Goal: Task Accomplishment & Management: Manage account settings

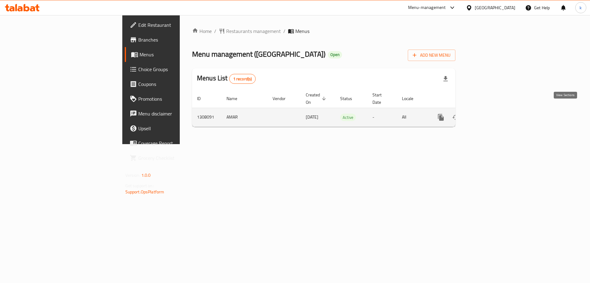
click at [493, 110] on link "enhanced table" at bounding box center [485, 117] width 15 height 15
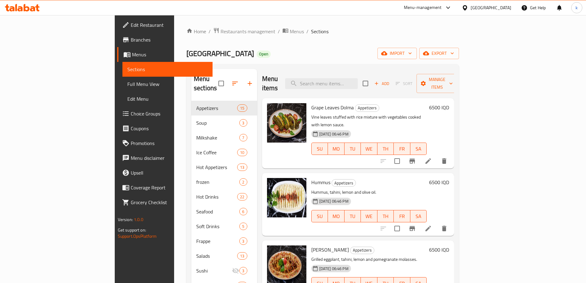
click at [127, 81] on span "Full Menu View" at bounding box center [167, 83] width 80 height 7
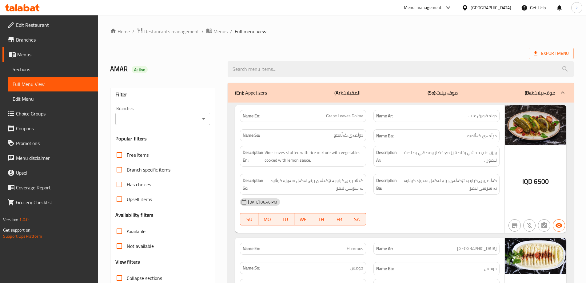
click at [144, 116] on input "Branches" at bounding box center [157, 118] width 81 height 9
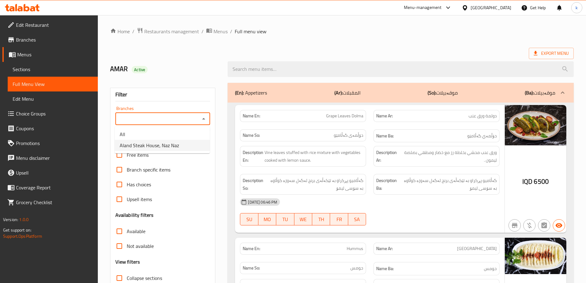
click at [162, 142] on span "Aland Steak House, Naz Naz" at bounding box center [149, 144] width 59 height 7
type input "Aland Steak House, Naz Naz"
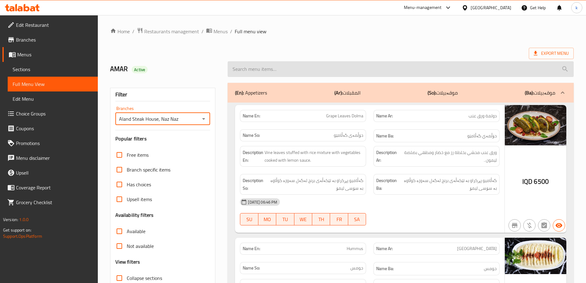
click at [268, 68] on input "search" at bounding box center [401, 69] width 346 height 16
paste input "[GEOGRAPHIC_DATA]"
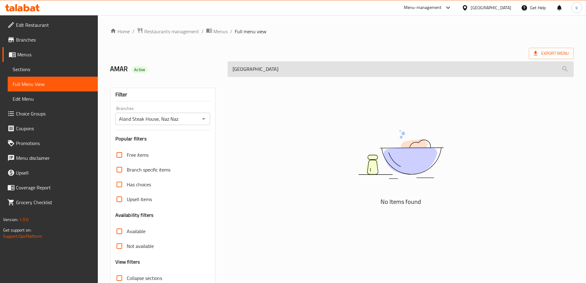
click at [258, 70] on input "[GEOGRAPHIC_DATA]" at bounding box center [401, 69] width 346 height 16
paste input "Kebab Lahm Bi Ajin"
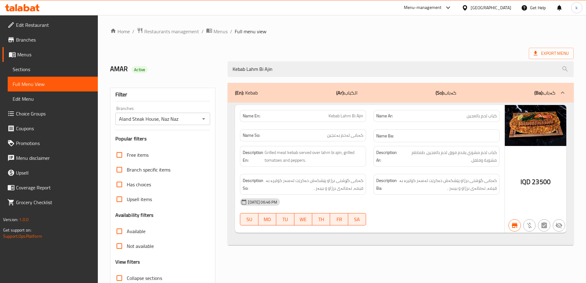
type input "Kebab Lahm Bi Ajin"
click at [26, 70] on span "Sections" at bounding box center [53, 68] width 80 height 7
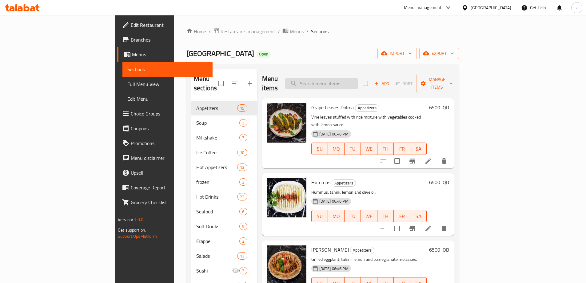
drag, startPoint x: 356, startPoint y: 73, endPoint x: 361, endPoint y: 81, distance: 9.8
click at [356, 74] on div "Menu items Add Sort Manage items" at bounding box center [358, 83] width 192 height 29
click at [355, 78] on input "search" at bounding box center [321, 83] width 73 height 11
paste input "Kebab Lahm Bi Ajin"
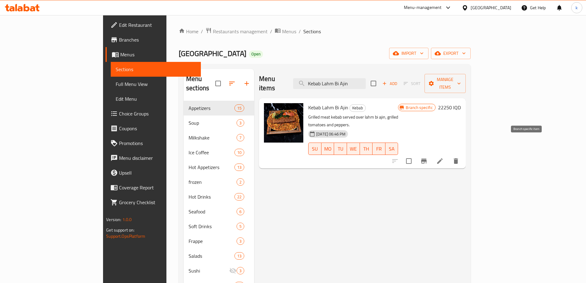
type input "Kebab Lahm Bi Ajin"
click at [431, 153] on button "Branch-specific-item" at bounding box center [423, 160] width 15 height 15
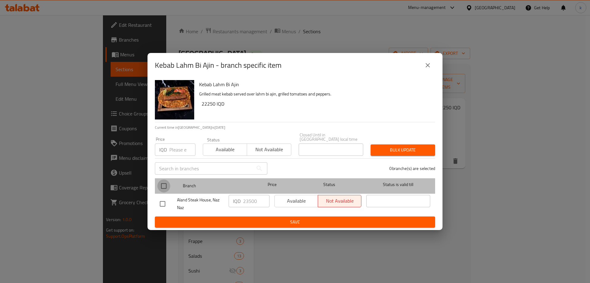
click at [163, 183] on input "checkbox" at bounding box center [163, 185] width 13 height 13
checkbox input "true"
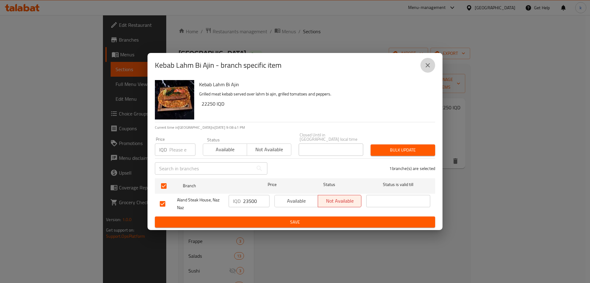
click at [431, 66] on icon "close" at bounding box center [427, 65] width 7 height 7
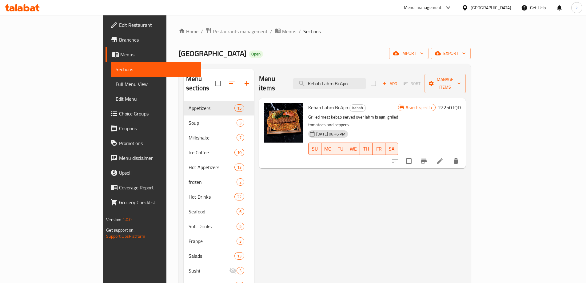
click at [461, 103] on h6 "22250 IQD" at bounding box center [449, 107] width 23 height 9
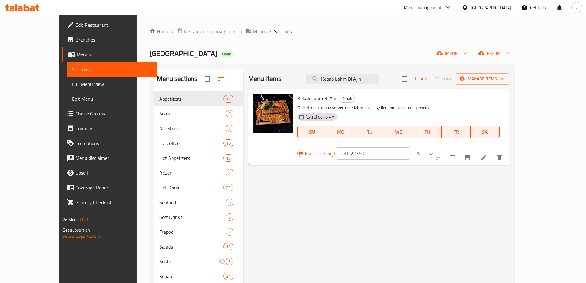
click at [410, 147] on input "22250" at bounding box center [380, 153] width 60 height 12
type input "23500"
click at [435, 150] on icon "ok" at bounding box center [431, 153] width 6 height 6
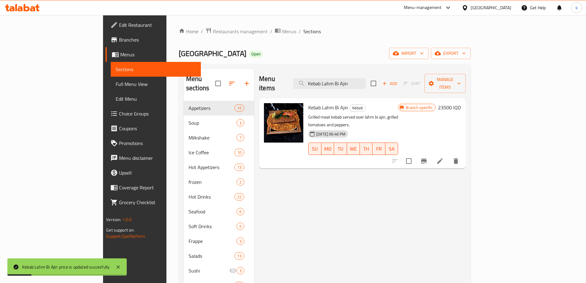
click at [116, 87] on span "Full Menu View" at bounding box center [156, 83] width 80 height 7
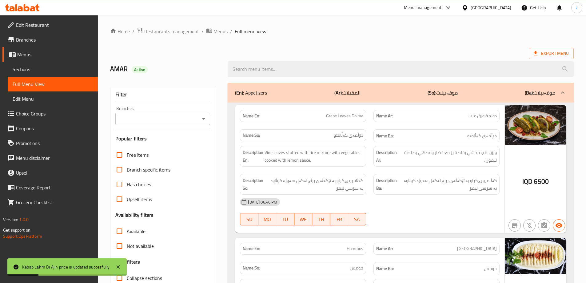
click at [160, 121] on input "Branches" at bounding box center [157, 118] width 81 height 9
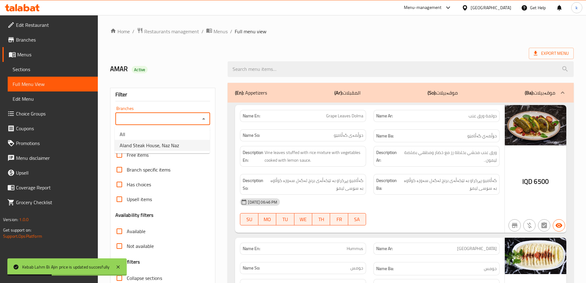
click at [174, 145] on span "Aland Steak House, Naz Naz" at bounding box center [149, 144] width 59 height 7
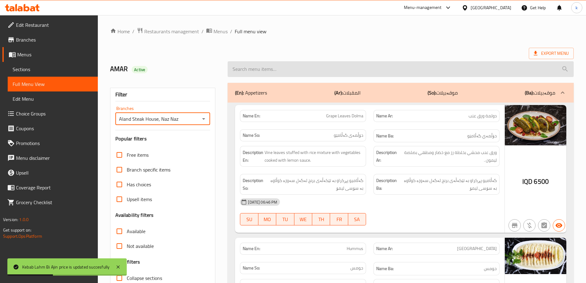
type input "Aland Steak House, Naz Naz"
click at [254, 67] on input "search" at bounding box center [401, 69] width 346 height 16
paste input "Kebab Lahm Bi Ajin"
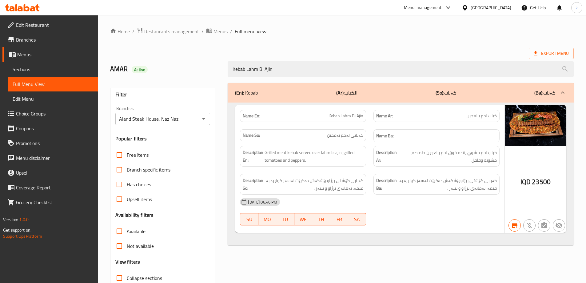
type input "Kebab Lahm Bi Ajin"
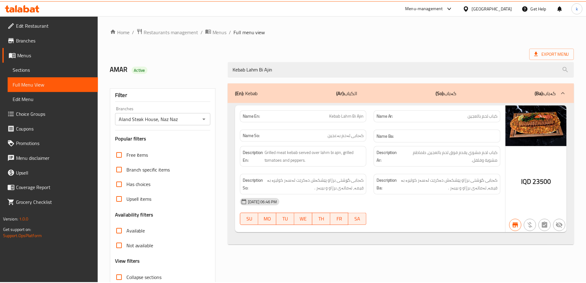
scroll to position [45, 0]
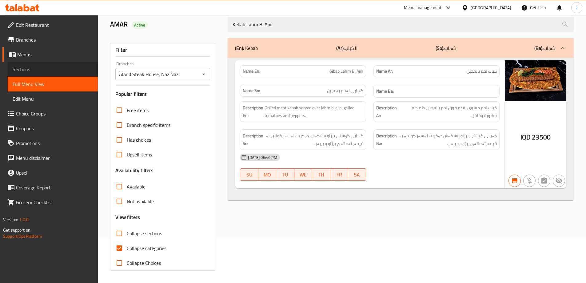
click at [28, 72] on span "Sections" at bounding box center [53, 68] width 80 height 7
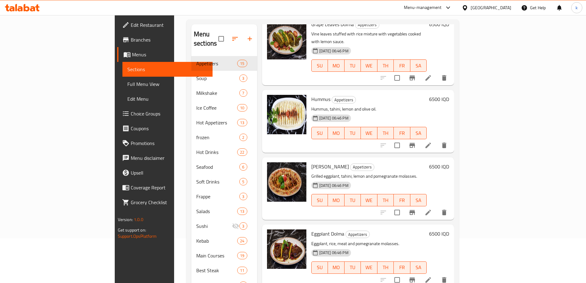
scroll to position [51, 0]
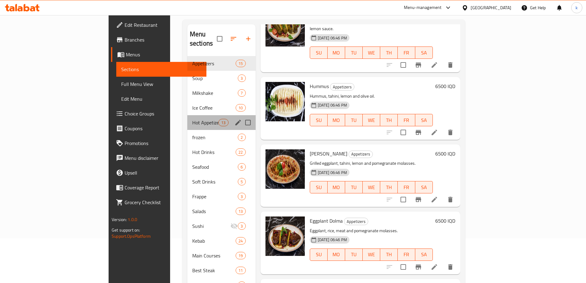
click at [187, 115] on div "Hot Appetizers 13" at bounding box center [221, 122] width 68 height 15
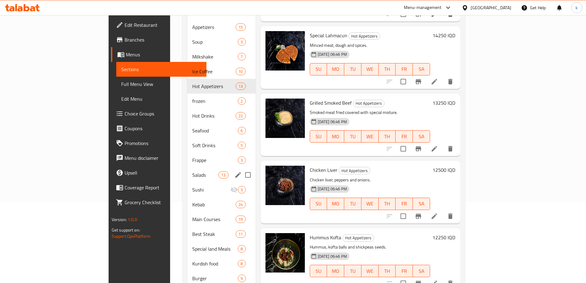
scroll to position [96, 0]
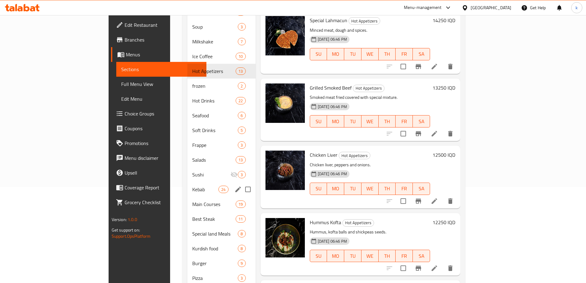
click at [187, 185] on div "Kebab 24" at bounding box center [221, 189] width 68 height 15
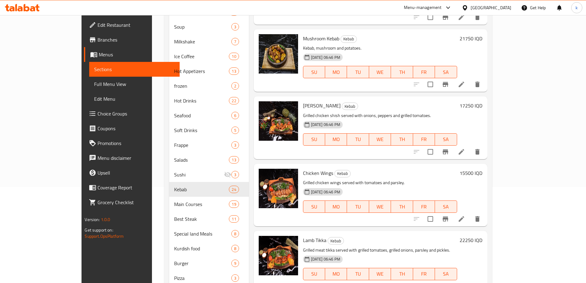
scroll to position [1263, 0]
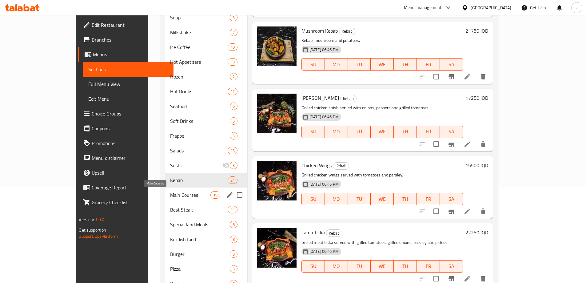
click at [170, 197] on span "Main Courses" at bounding box center [190, 194] width 40 height 7
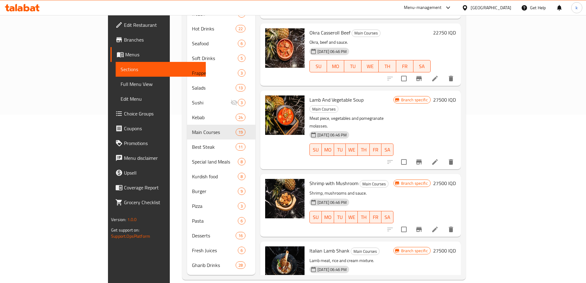
scroll to position [518, 0]
